Goal: Information Seeking & Learning: Find specific fact

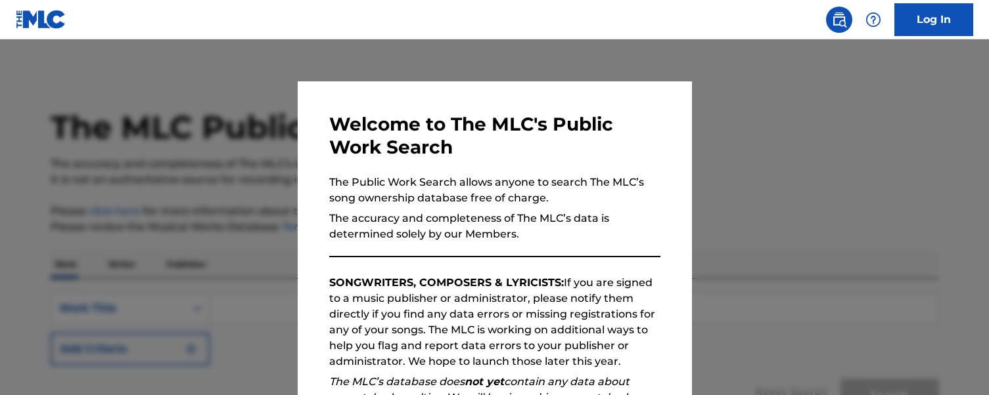
click at [210, 281] on div at bounding box center [494, 236] width 989 height 395
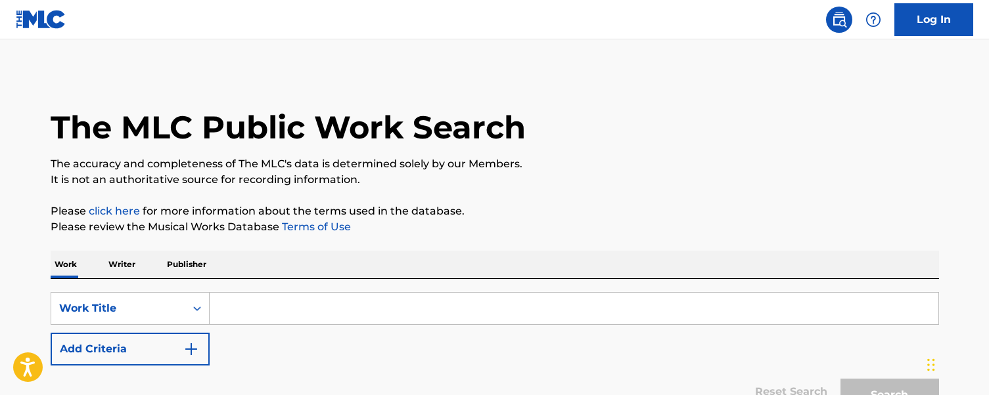
click at [283, 310] on input "Search Form" at bounding box center [574, 309] width 729 height 32
click at [840, 379] on button "Search" at bounding box center [889, 395] width 99 height 33
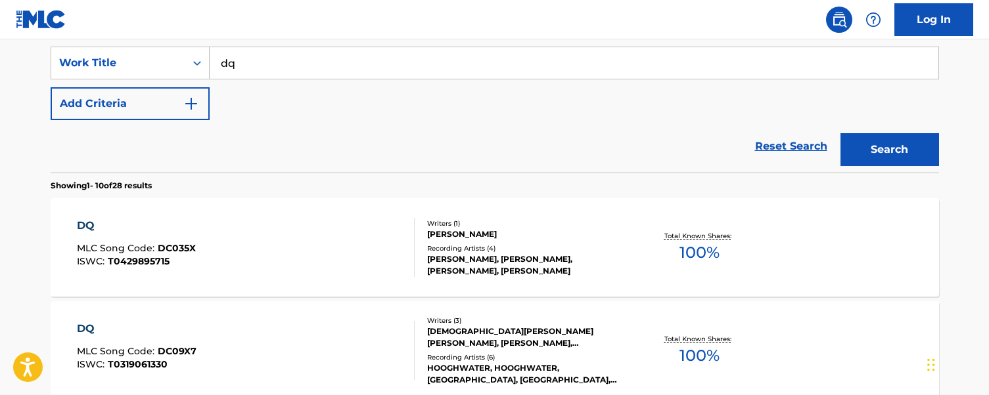
scroll to position [246, 0]
click at [308, 51] on input "dq" at bounding box center [574, 63] width 729 height 32
drag, startPoint x: 309, startPoint y: 64, endPoint x: 32, endPoint y: 55, distance: 277.4
type input "that's what i like about [US_STATE]"
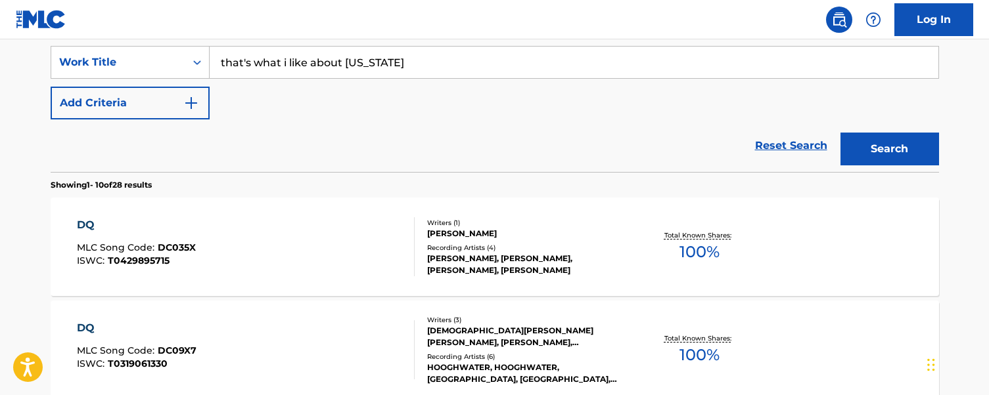
click at [840, 133] on button "Search" at bounding box center [889, 149] width 99 height 33
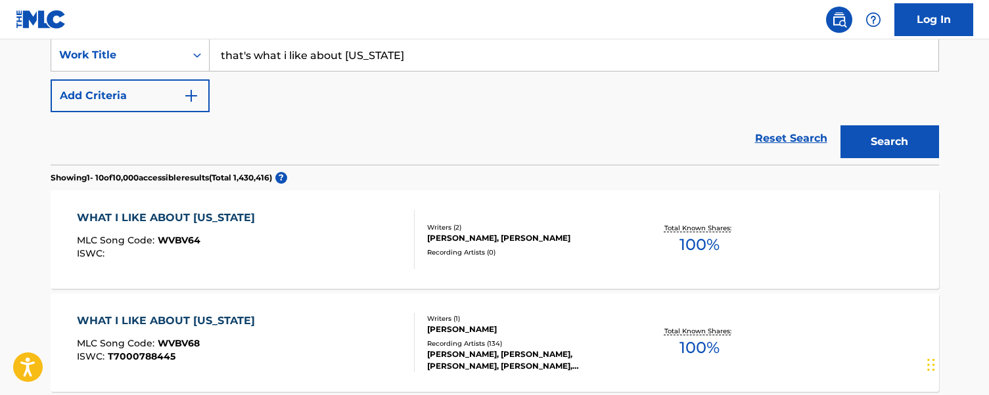
scroll to position [325, 0]
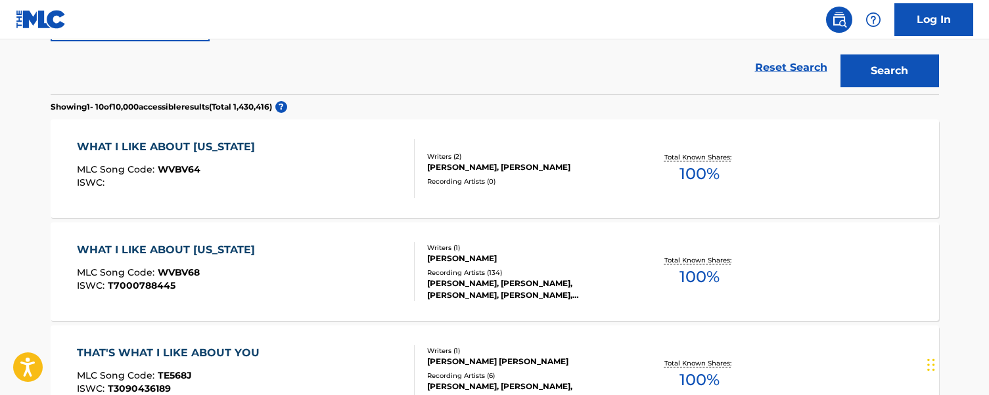
click at [439, 250] on div "Writers ( 1 )" at bounding box center [526, 248] width 198 height 10
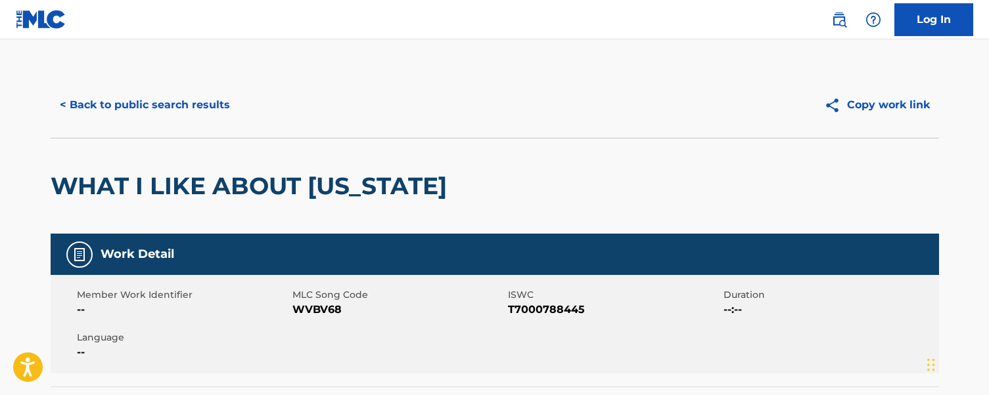
click at [165, 125] on div "< Back to public search results Copy work link" at bounding box center [495, 105] width 888 height 66
click at [167, 110] on button "< Back to public search results" at bounding box center [145, 105] width 189 height 33
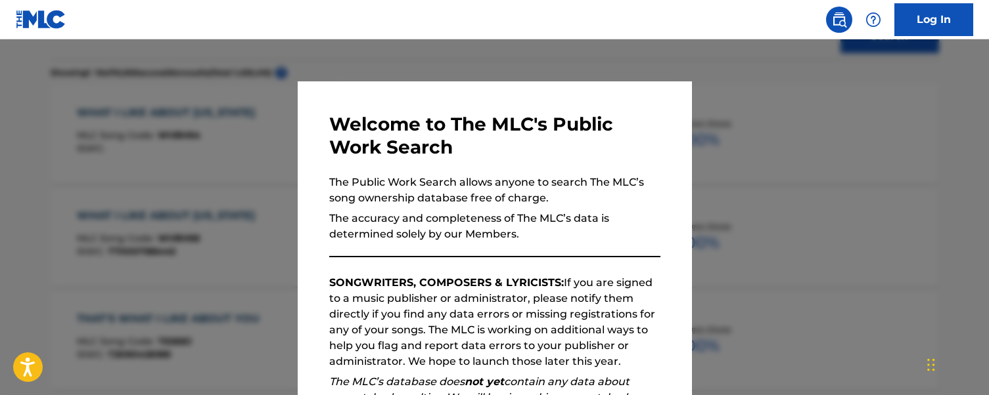
click at [212, 238] on div at bounding box center [494, 236] width 989 height 395
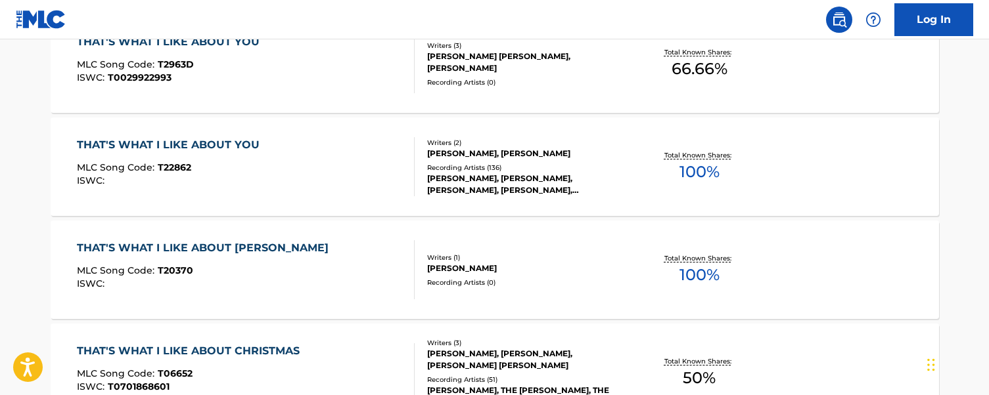
scroll to position [0, 0]
